Goal: Task Accomplishment & Management: Manage account settings

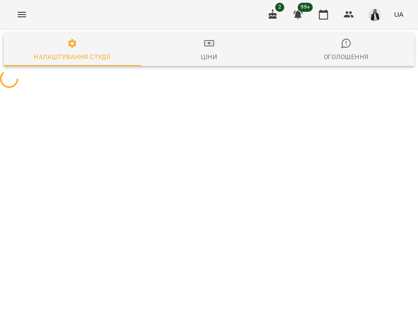
select select "**"
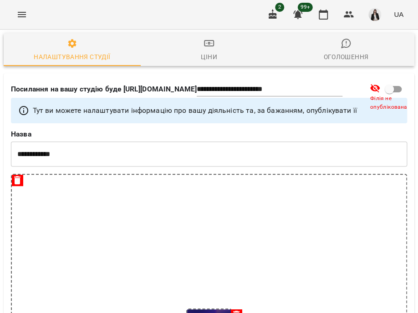
click at [375, 18] on img "button" at bounding box center [374, 14] width 13 height 13
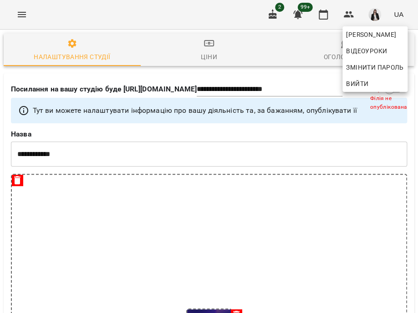
click at [25, 12] on div at bounding box center [209, 156] width 418 height 313
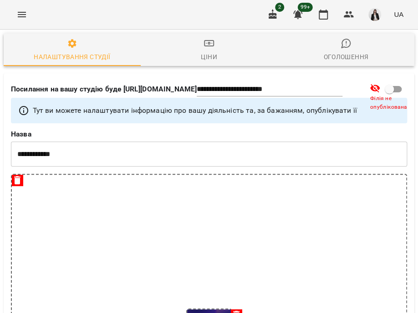
click at [25, 12] on icon "Menu" at bounding box center [22, 14] width 8 height 5
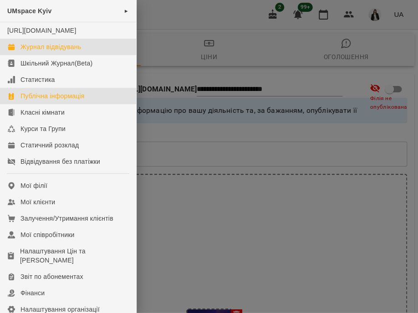
click at [66, 51] on div "Журнал відвідувань" at bounding box center [50, 46] width 61 height 9
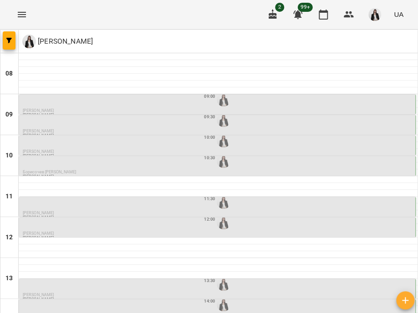
click at [197, 100] on div "09:00" at bounding box center [218, 99] width 390 height 17
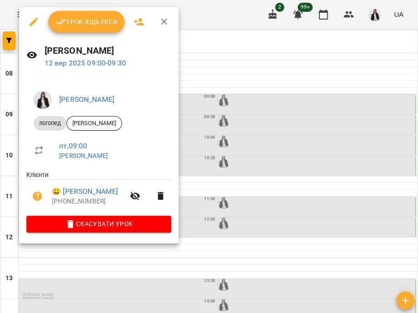
click at [95, 27] on span "Урок відбувся" at bounding box center [87, 21] width 62 height 11
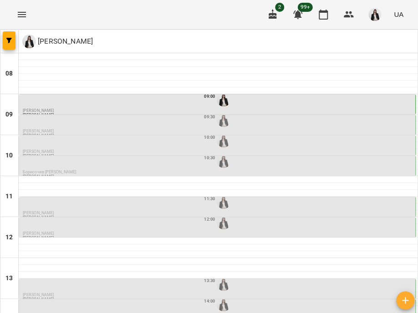
click at [161, 118] on div "09:30" at bounding box center [218, 119] width 390 height 17
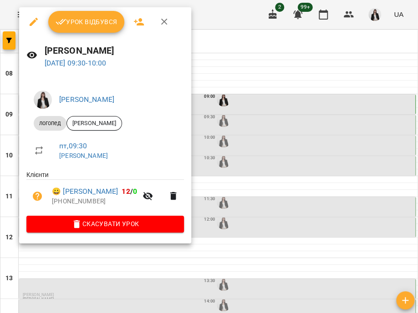
click at [72, 14] on button "Урок відбувся" at bounding box center [86, 22] width 76 height 22
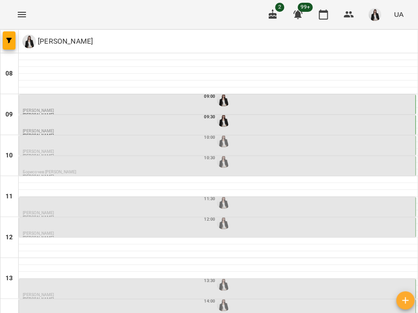
click at [185, 140] on div "10:00" at bounding box center [218, 140] width 390 height 17
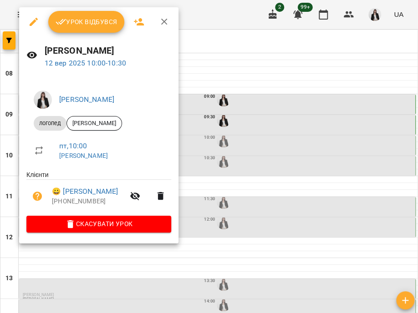
click at [91, 23] on span "Урок відбувся" at bounding box center [87, 21] width 62 height 11
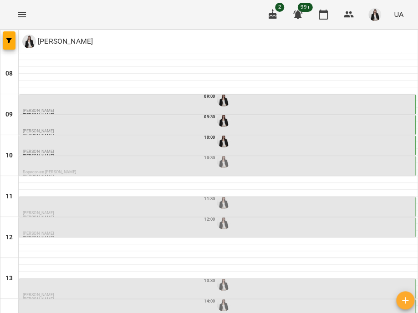
click at [120, 164] on div "10:30" at bounding box center [218, 160] width 390 height 17
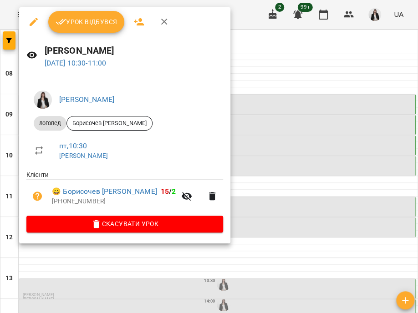
click at [289, 172] on div at bounding box center [209, 156] width 418 height 313
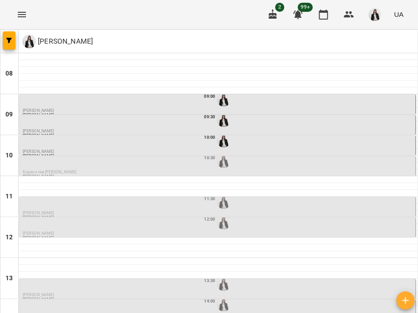
scroll to position [66, 0]
click at [232, 193] on div "11:30" at bounding box center [218, 201] width 390 height 17
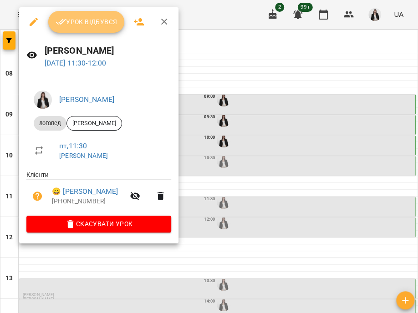
click at [90, 21] on span "Урок відбувся" at bounding box center [87, 21] width 62 height 11
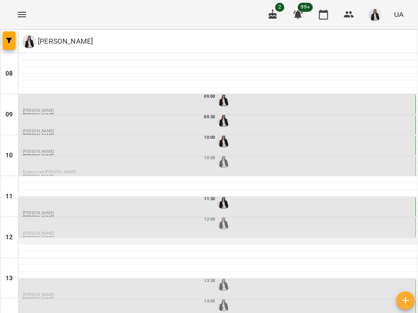
scroll to position [86, 0]
click at [252, 214] on div "12:00" at bounding box center [218, 222] width 390 height 17
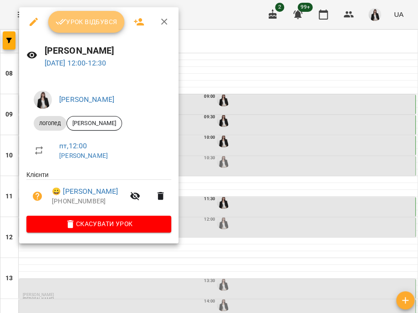
click at [95, 25] on span "Урок відбувся" at bounding box center [87, 21] width 62 height 11
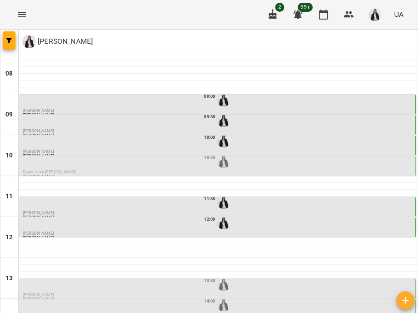
scroll to position [174, 0]
click at [215, 275] on div at bounding box center [223, 283] width 17 height 17
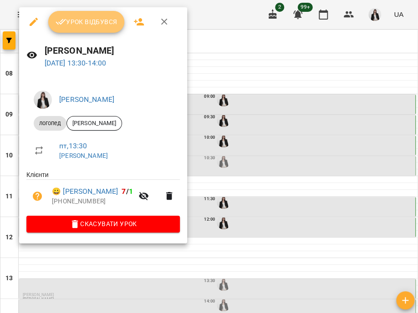
click at [76, 18] on span "Урок відбувся" at bounding box center [87, 21] width 62 height 11
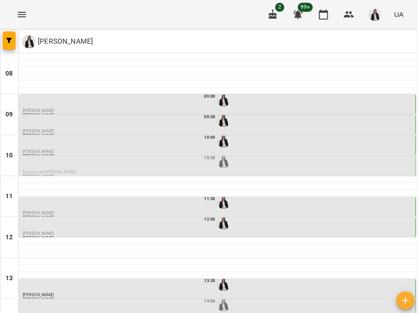
scroll to position [157, 0]
click at [155, 296] on div "14:00" at bounding box center [218, 304] width 390 height 17
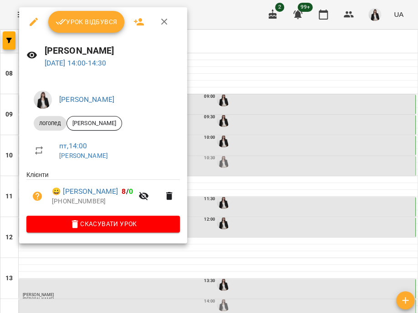
click at [62, 21] on icon "button" at bounding box center [61, 21] width 11 height 11
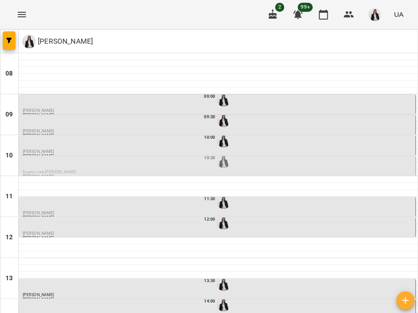
scroll to position [217, 0]
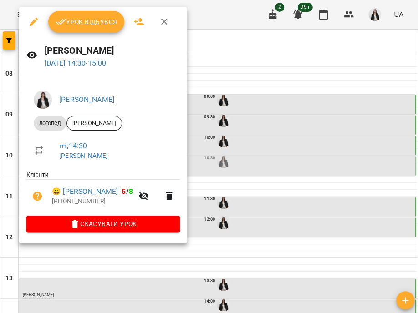
click at [68, 15] on button "Урок відбувся" at bounding box center [86, 22] width 76 height 22
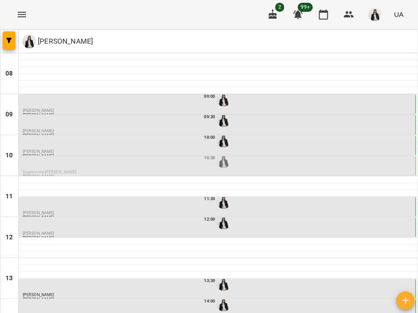
scroll to position [182, 0]
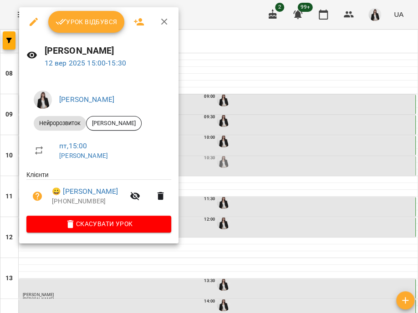
click at [62, 22] on icon "button" at bounding box center [61, 22] width 10 height 6
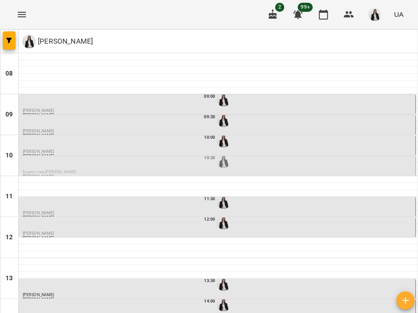
scroll to position [233, 0]
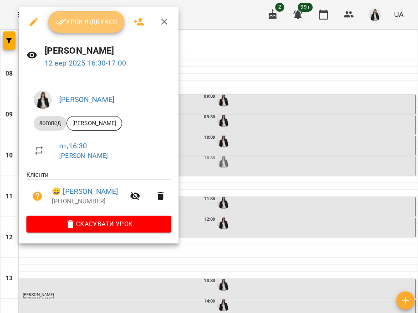
click at [78, 24] on span "Урок відбувся" at bounding box center [87, 21] width 62 height 11
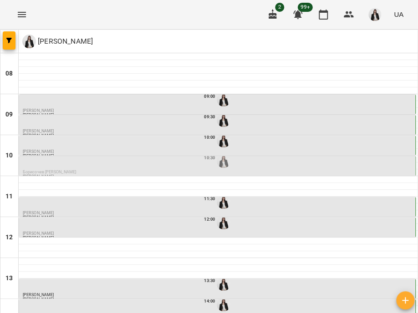
scroll to position [263, 0]
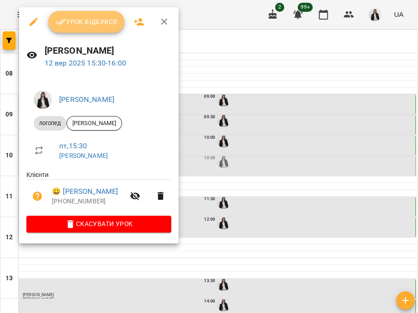
click at [72, 25] on span "Урок відбувся" at bounding box center [87, 21] width 62 height 11
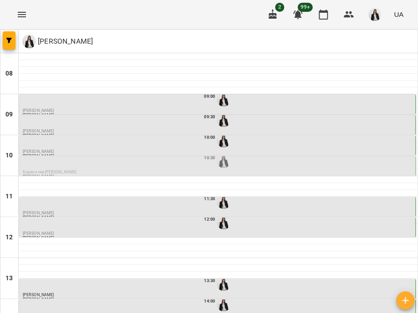
scroll to position [268, 0]
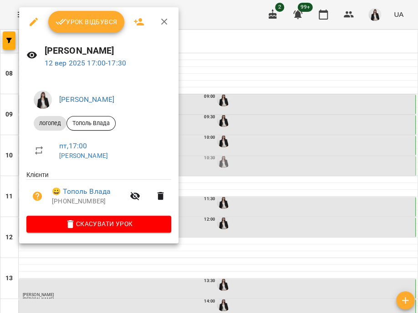
click at [219, 179] on div at bounding box center [209, 156] width 418 height 313
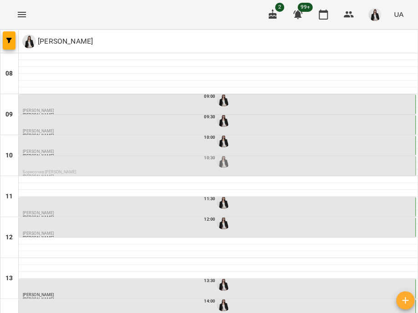
scroll to position [323, 0]
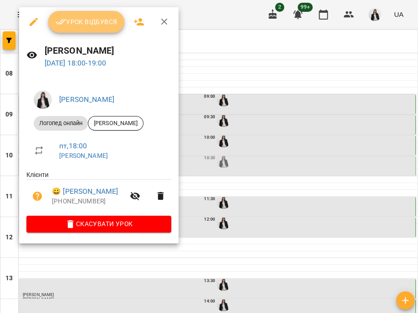
click at [93, 20] on span "Урок відбувся" at bounding box center [87, 21] width 62 height 11
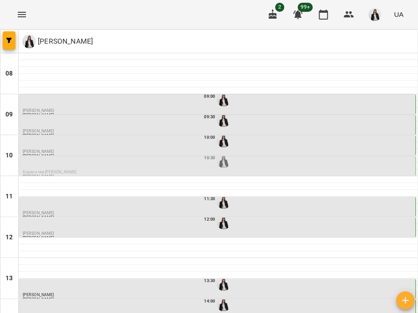
scroll to position [154, 0]
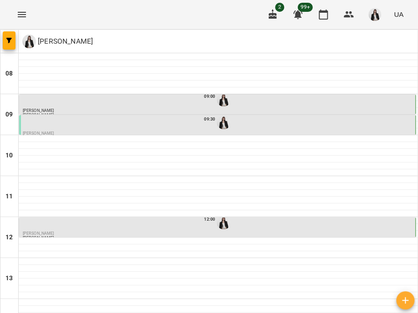
scroll to position [0, 0]
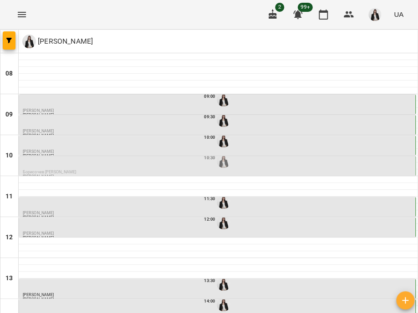
scroll to position [45, 0]
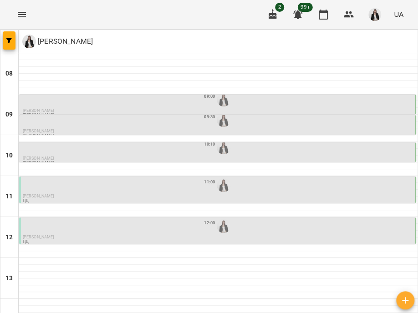
scroll to position [29, 0]
click at [92, 91] on div "09:00" at bounding box center [218, 99] width 390 height 17
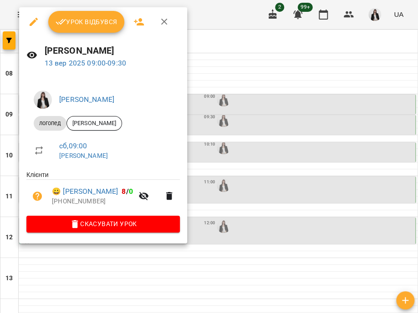
click at [84, 14] on button "Урок відбувся" at bounding box center [86, 22] width 76 height 22
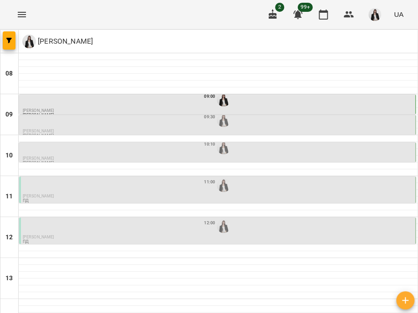
click at [161, 125] on div "09:30" at bounding box center [218, 119] width 390 height 17
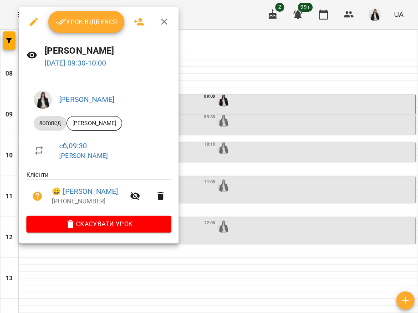
click at [99, 27] on span "Урок відбувся" at bounding box center [87, 21] width 62 height 11
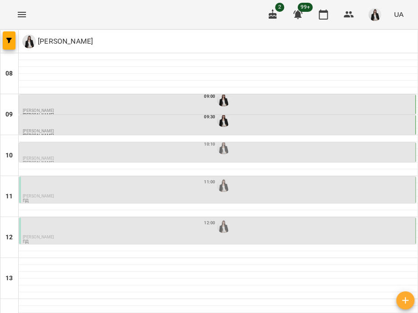
scroll to position [68, 0]
click at [83, 177] on div "11:00" at bounding box center [218, 185] width 390 height 17
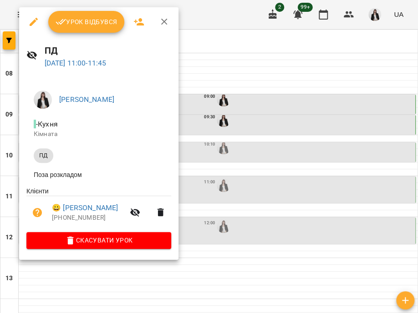
click at [69, 24] on span "Урок відбувся" at bounding box center [87, 21] width 62 height 11
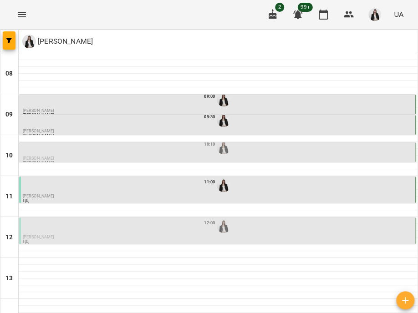
click at [58, 232] on div "12:00" at bounding box center [218, 225] width 390 height 17
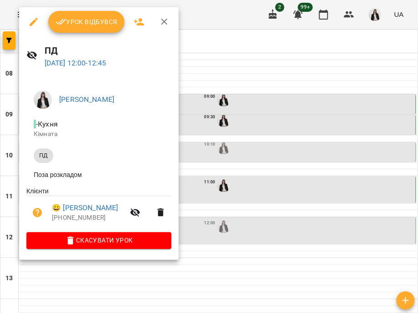
click at [73, 23] on span "Урок відбувся" at bounding box center [87, 21] width 62 height 11
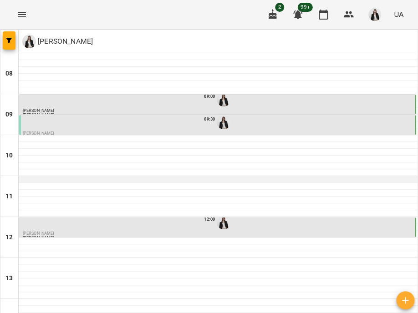
scroll to position [323, 0]
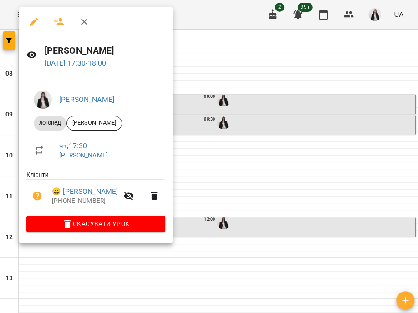
click at [260, 142] on div at bounding box center [209, 156] width 418 height 313
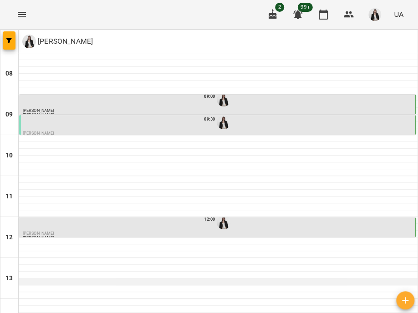
scroll to position [75, 0]
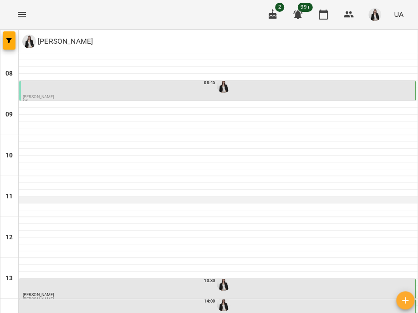
scroll to position [161, 0]
click at [25, 6] on button "Menu" at bounding box center [22, 15] width 22 height 22
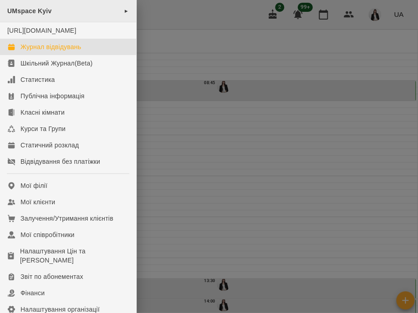
click at [91, 16] on div "UMspace Kyiv ►" at bounding box center [68, 11] width 136 height 22
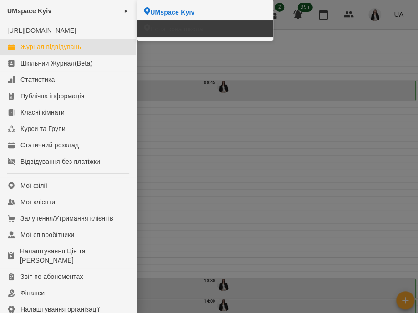
click at [152, 28] on span "Початкова школа" at bounding box center [176, 29] width 53 height 9
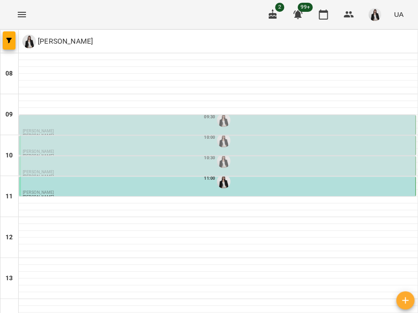
click at [255, 148] on div "10:00" at bounding box center [218, 140] width 390 height 17
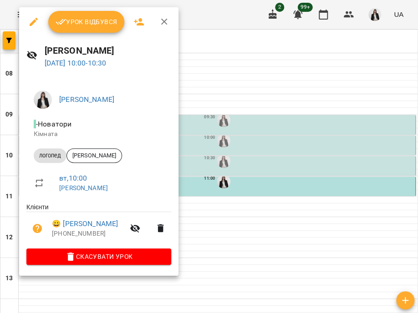
click at [259, 122] on div at bounding box center [209, 156] width 418 height 313
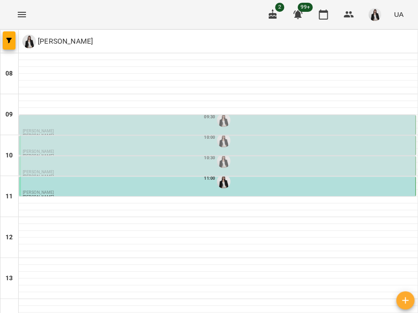
click at [259, 122] on div "09:30" at bounding box center [218, 119] width 390 height 17
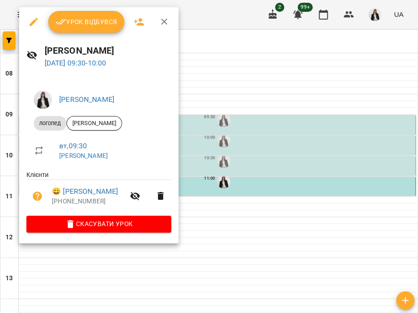
click at [95, 24] on span "Урок відбувся" at bounding box center [87, 21] width 62 height 11
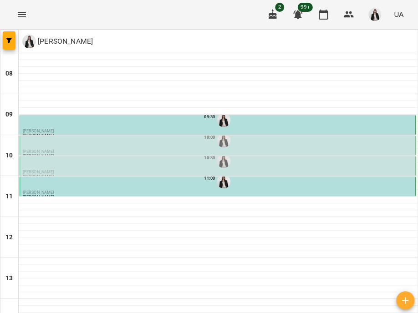
click at [250, 145] on div "10:00" at bounding box center [218, 140] width 390 height 17
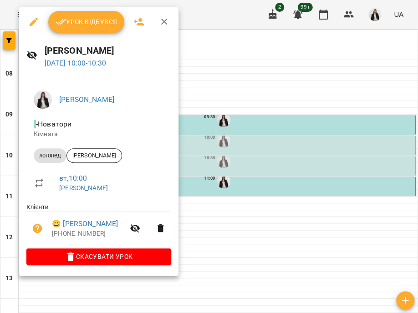
click at [78, 21] on span "Урок відбувся" at bounding box center [87, 21] width 62 height 11
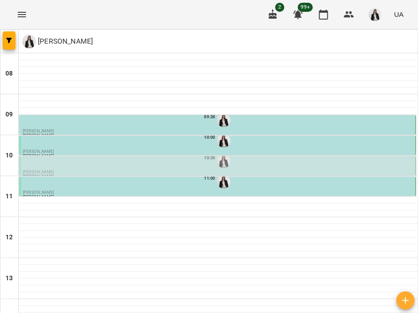
click at [251, 164] on div "10:30" at bounding box center [218, 160] width 390 height 17
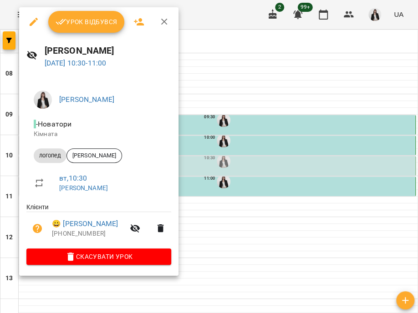
click at [93, 21] on span "Урок відбувся" at bounding box center [87, 21] width 62 height 11
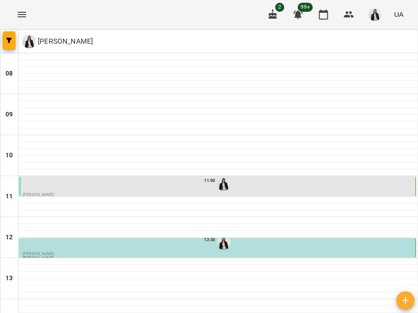
scroll to position [56, 0]
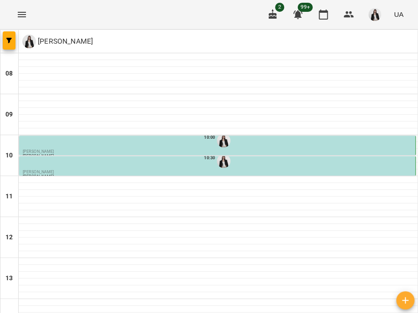
scroll to position [100, 0]
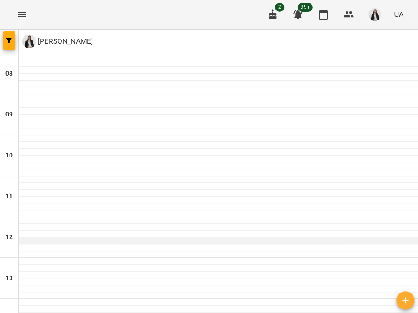
scroll to position [0, 0]
type input "**********"
